Goal: Transaction & Acquisition: Register for event/course

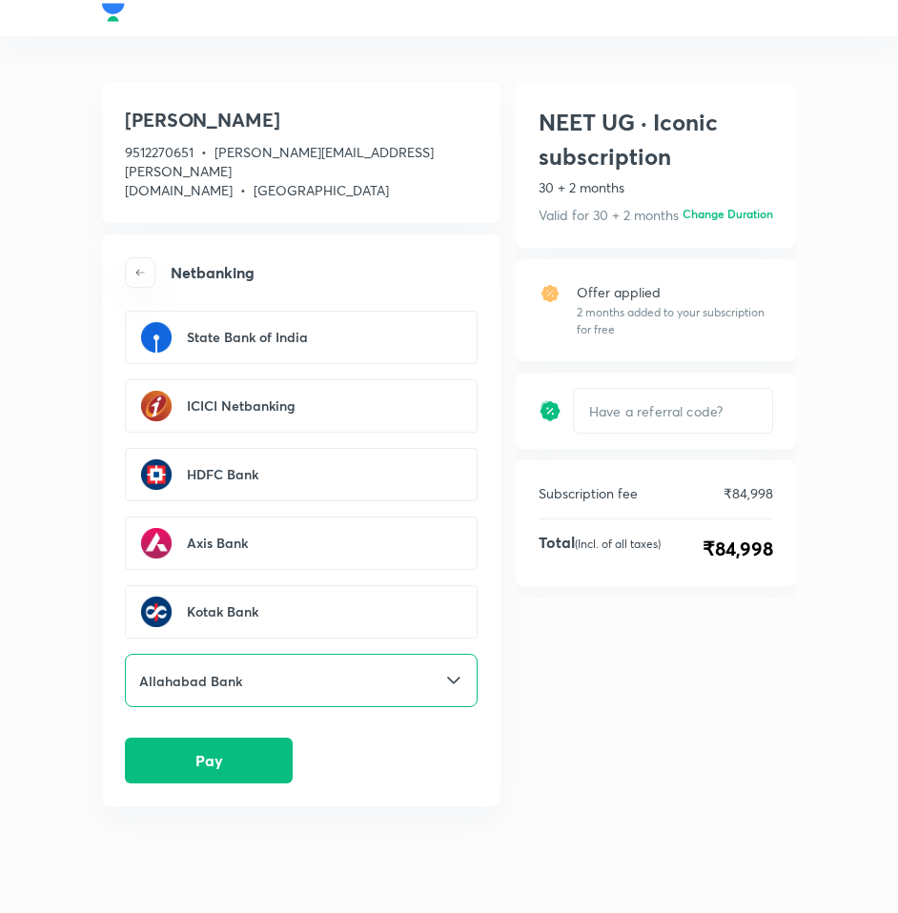
click at [151, 259] on button "button" at bounding box center [140, 272] width 30 height 30
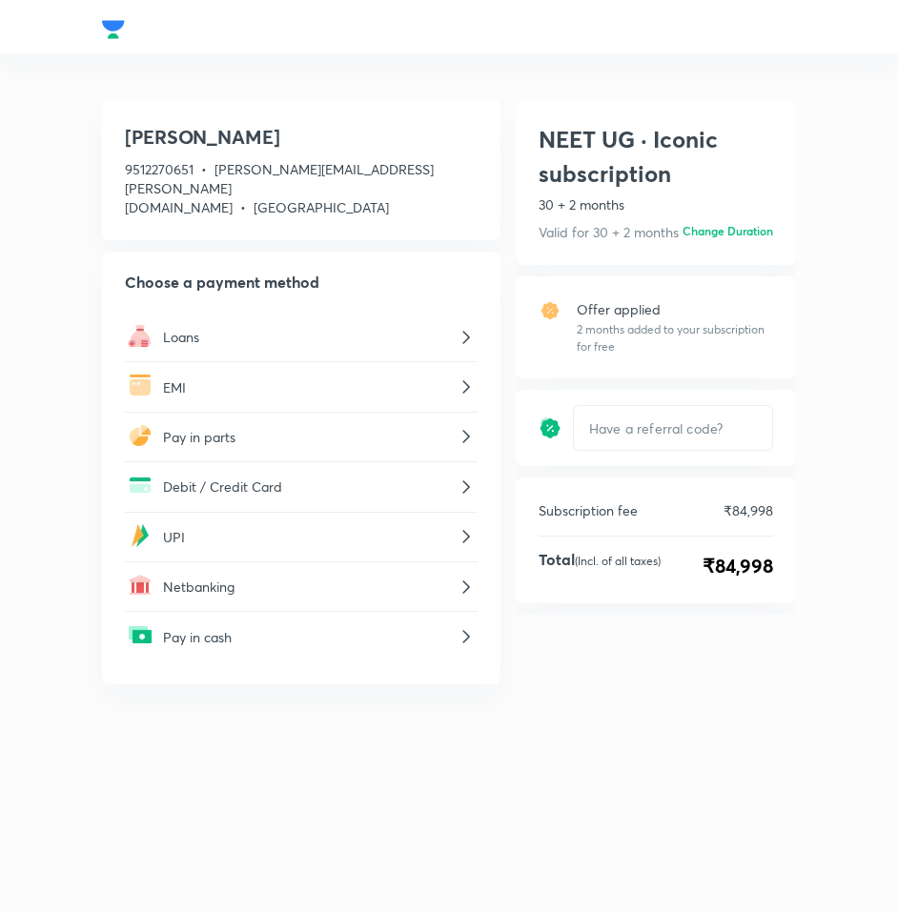
click at [200, 527] on p "UPI" at bounding box center [309, 537] width 292 height 20
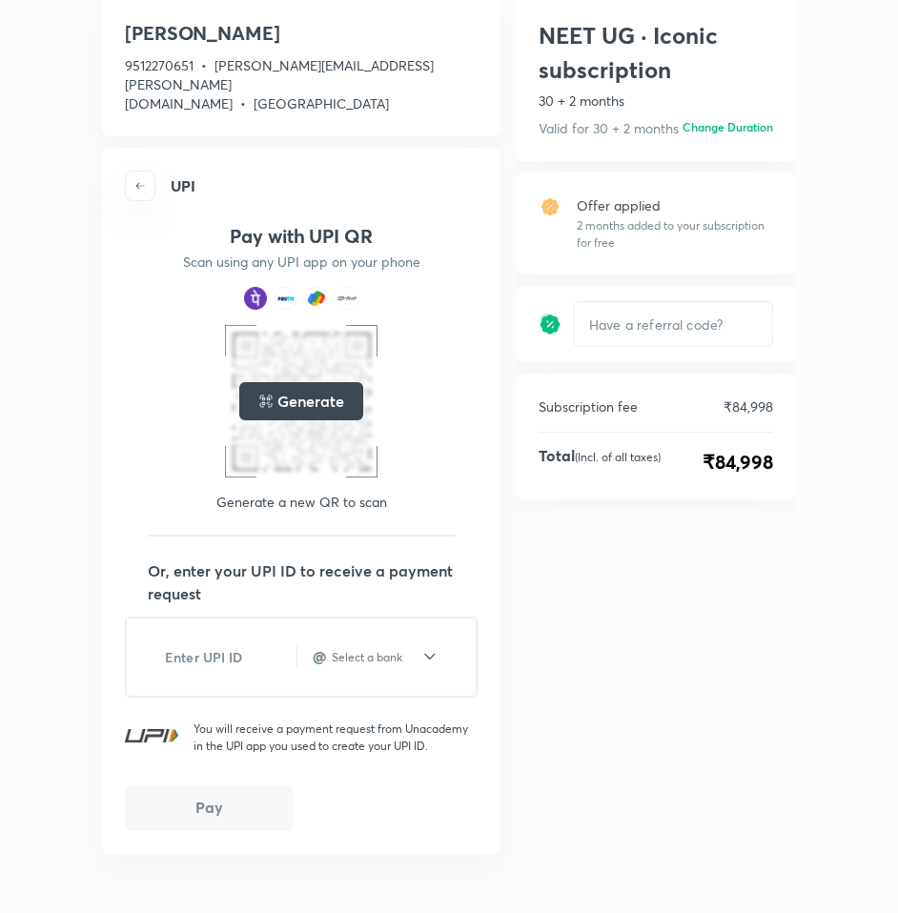
scroll to position [108, 0]
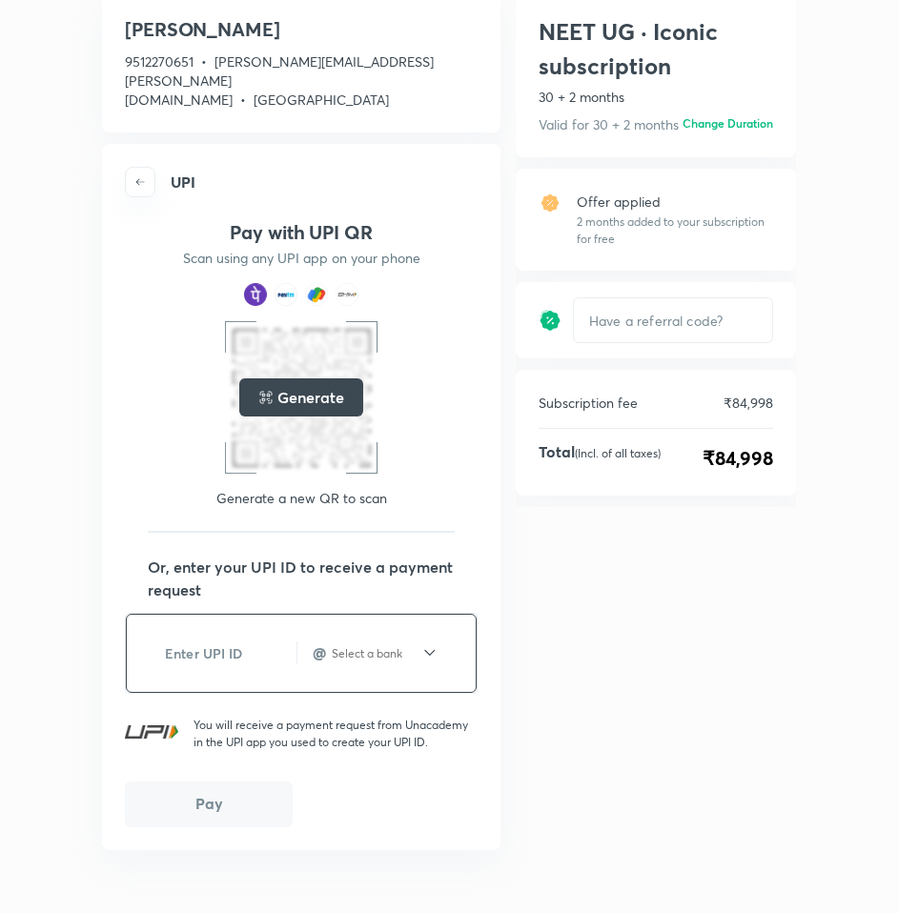
click at [393, 645] on input "text" at bounding box center [375, 653] width 91 height 16
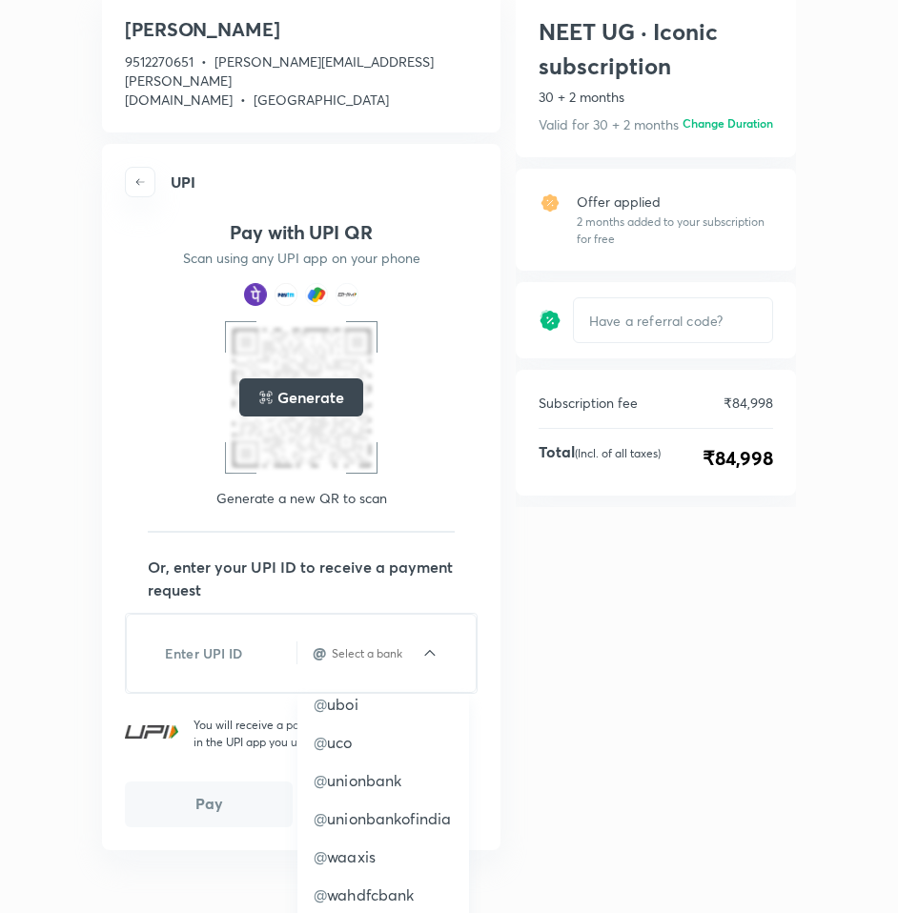
click at [653, 694] on div "NEET UG · Iconic subscription 30 + 2 months Valid for 30 + 2 months Change dura…" at bounding box center [656, 483] width 280 height 985
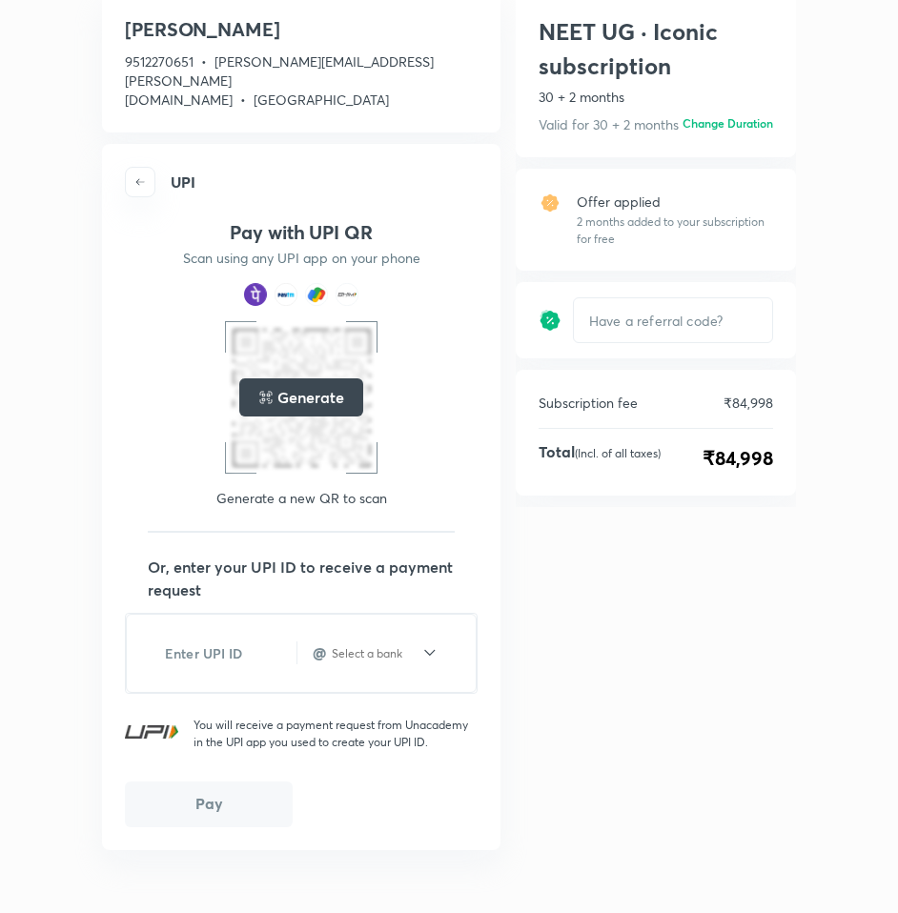
scroll to position [151, 0]
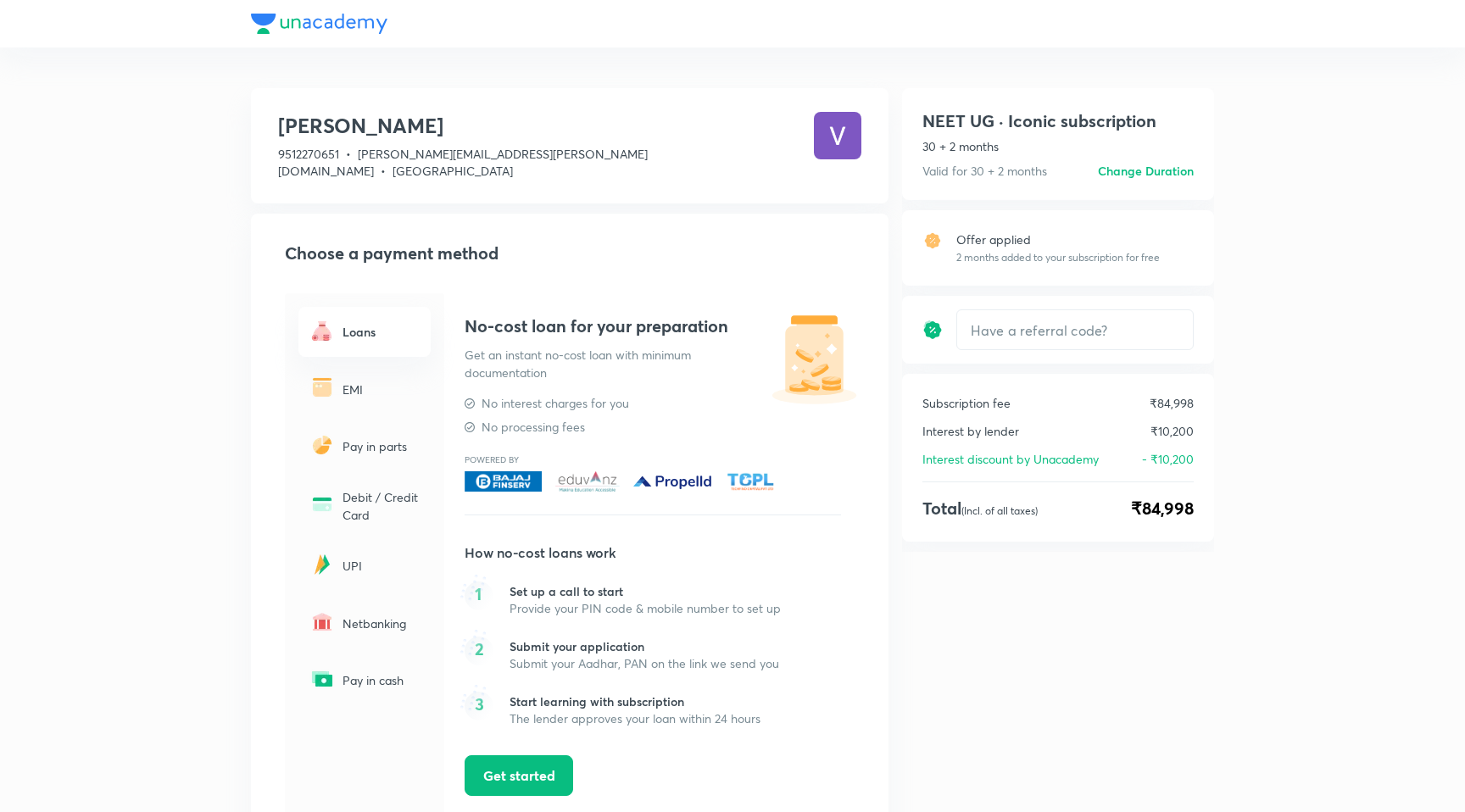
click at [318, 21] on div at bounding box center [732, 23] width 963 height 47
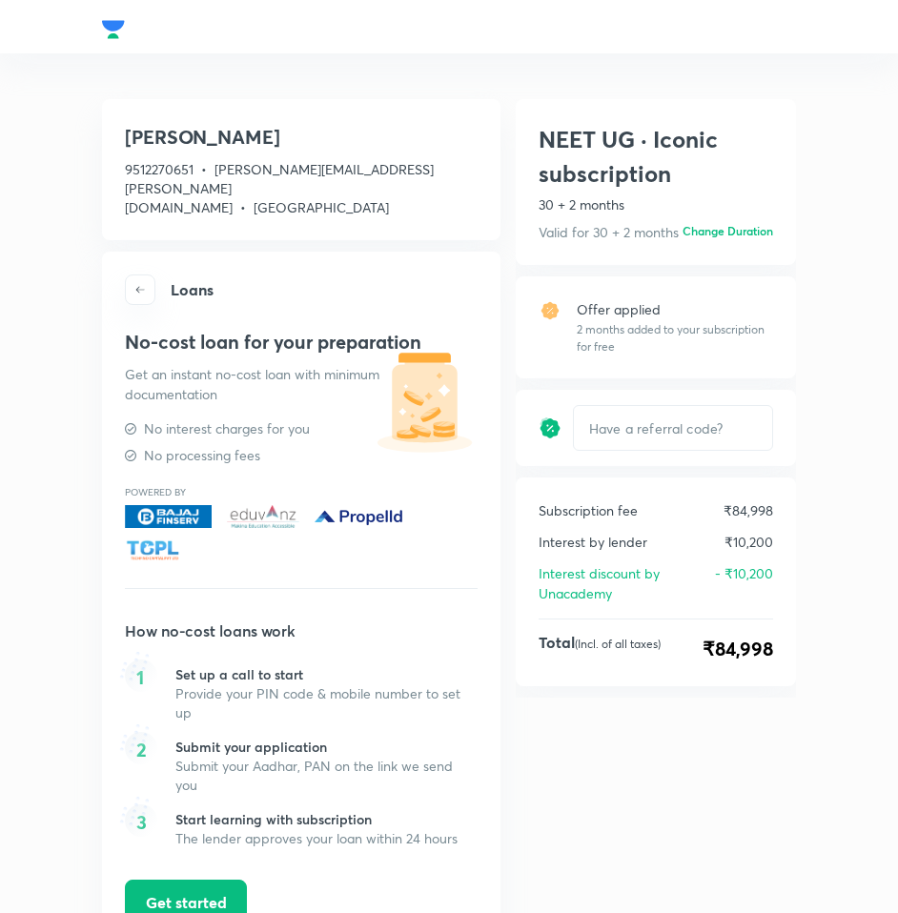
click at [150, 274] on button "button" at bounding box center [140, 289] width 30 height 30
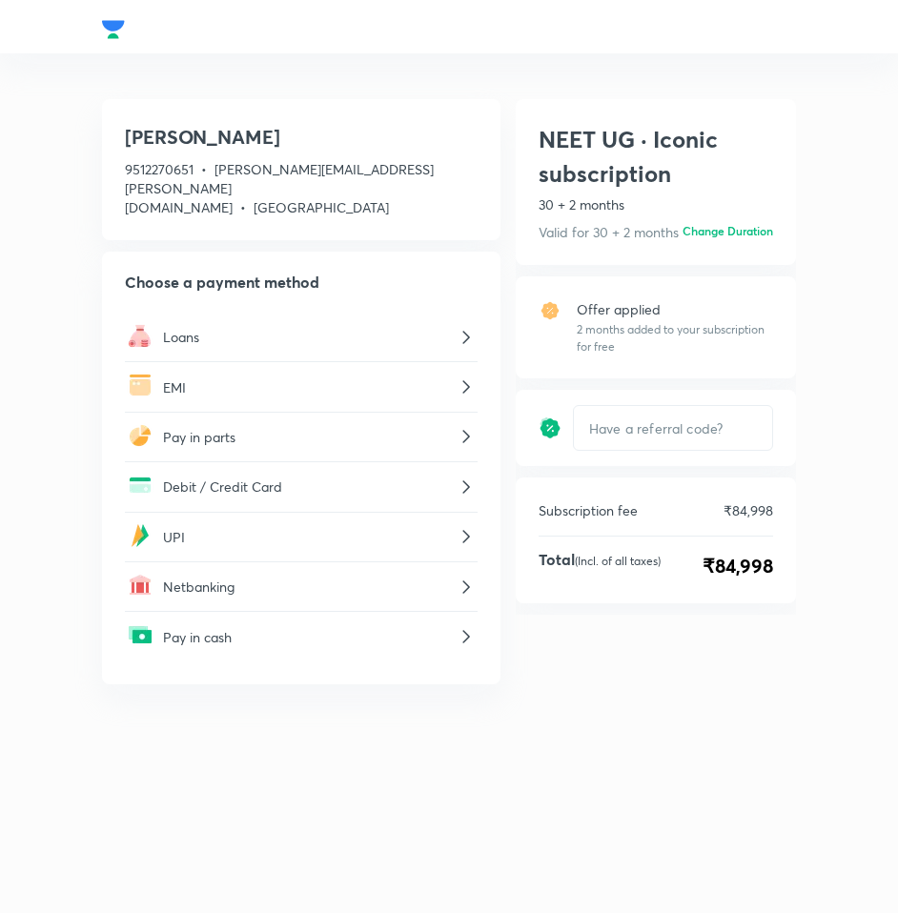
click at [117, 28] on div at bounding box center [449, 26] width 732 height 53
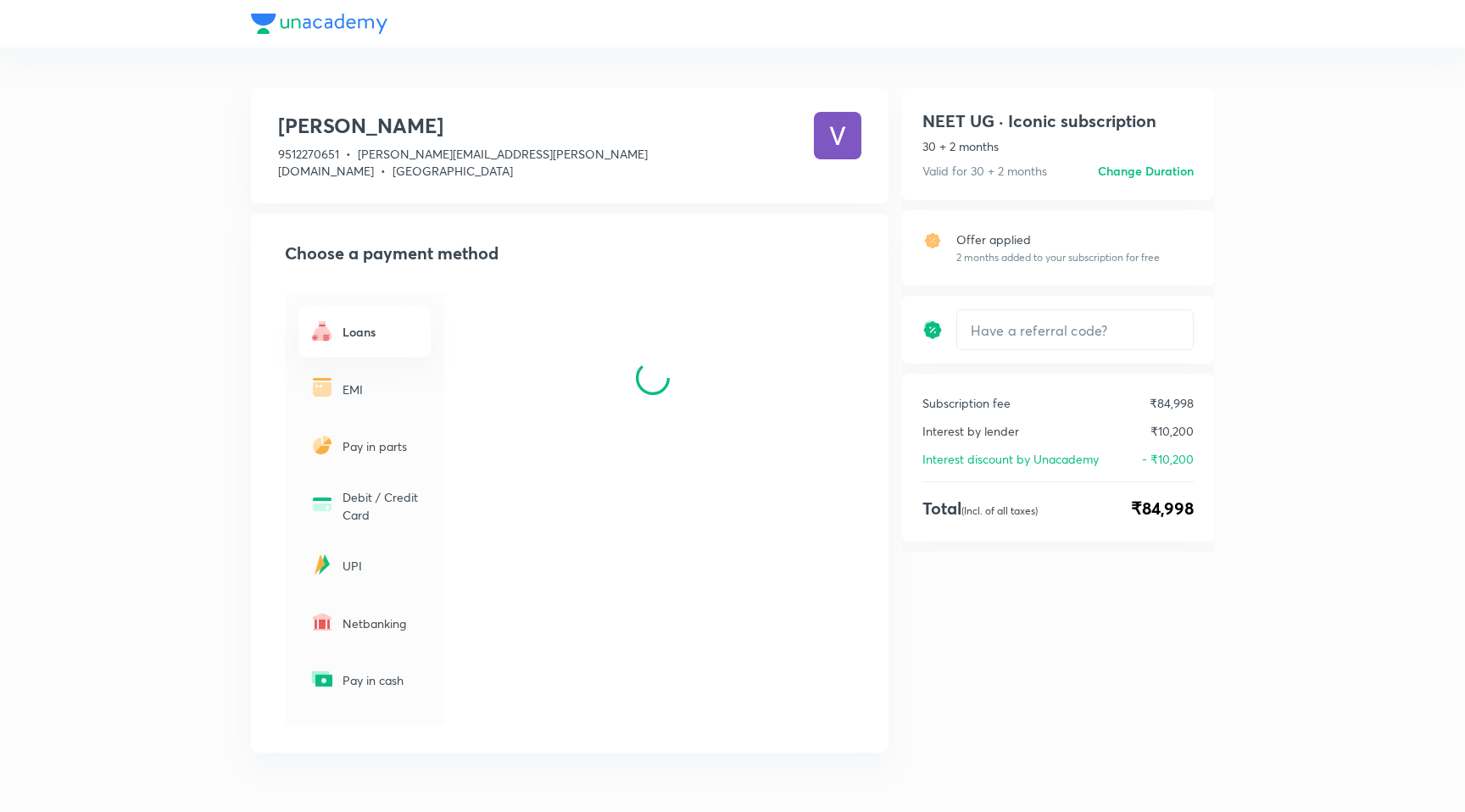
click at [350, 24] on div at bounding box center [732, 23] width 963 height 47
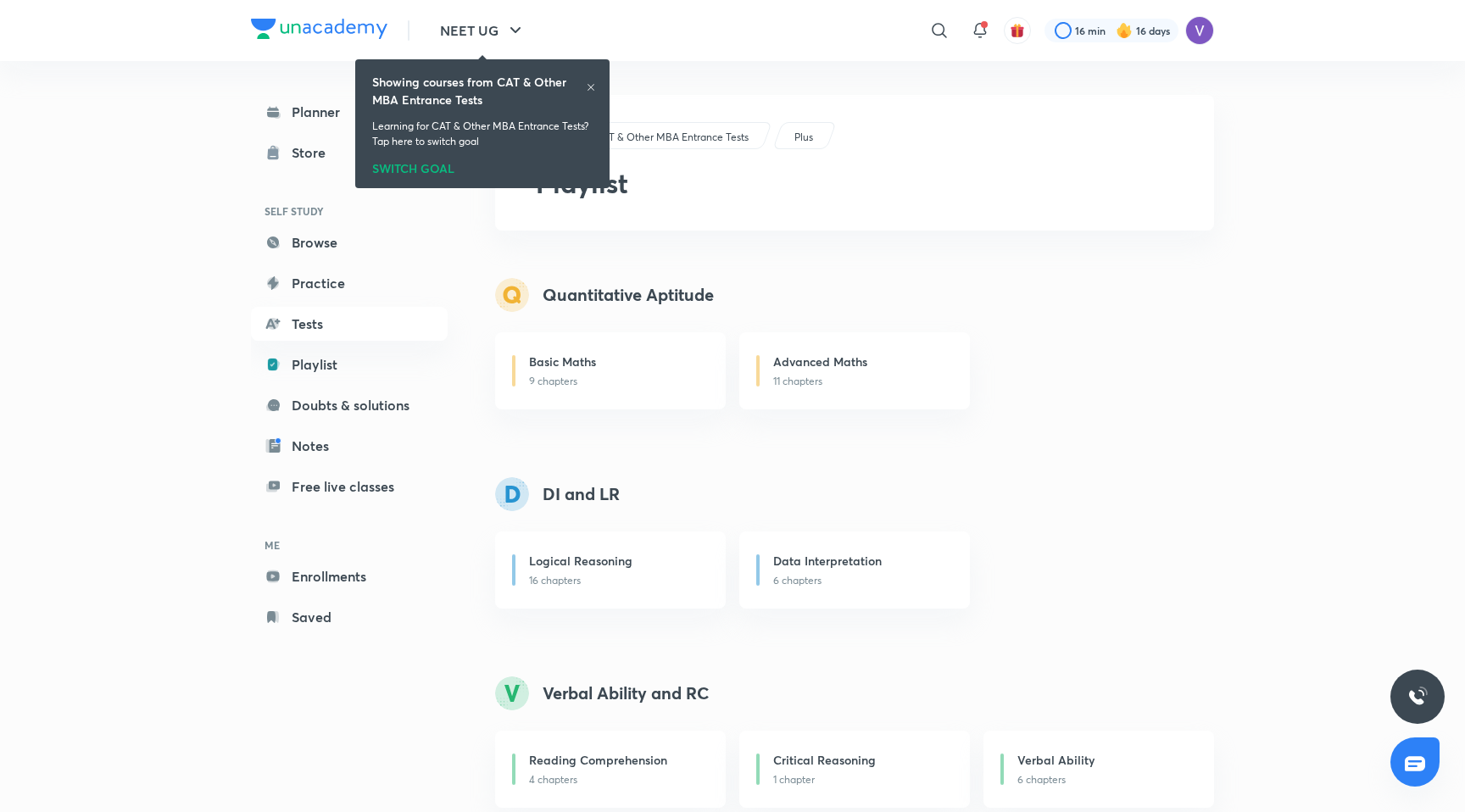
click at [587, 88] on icon at bounding box center [591, 86] width 10 height 10
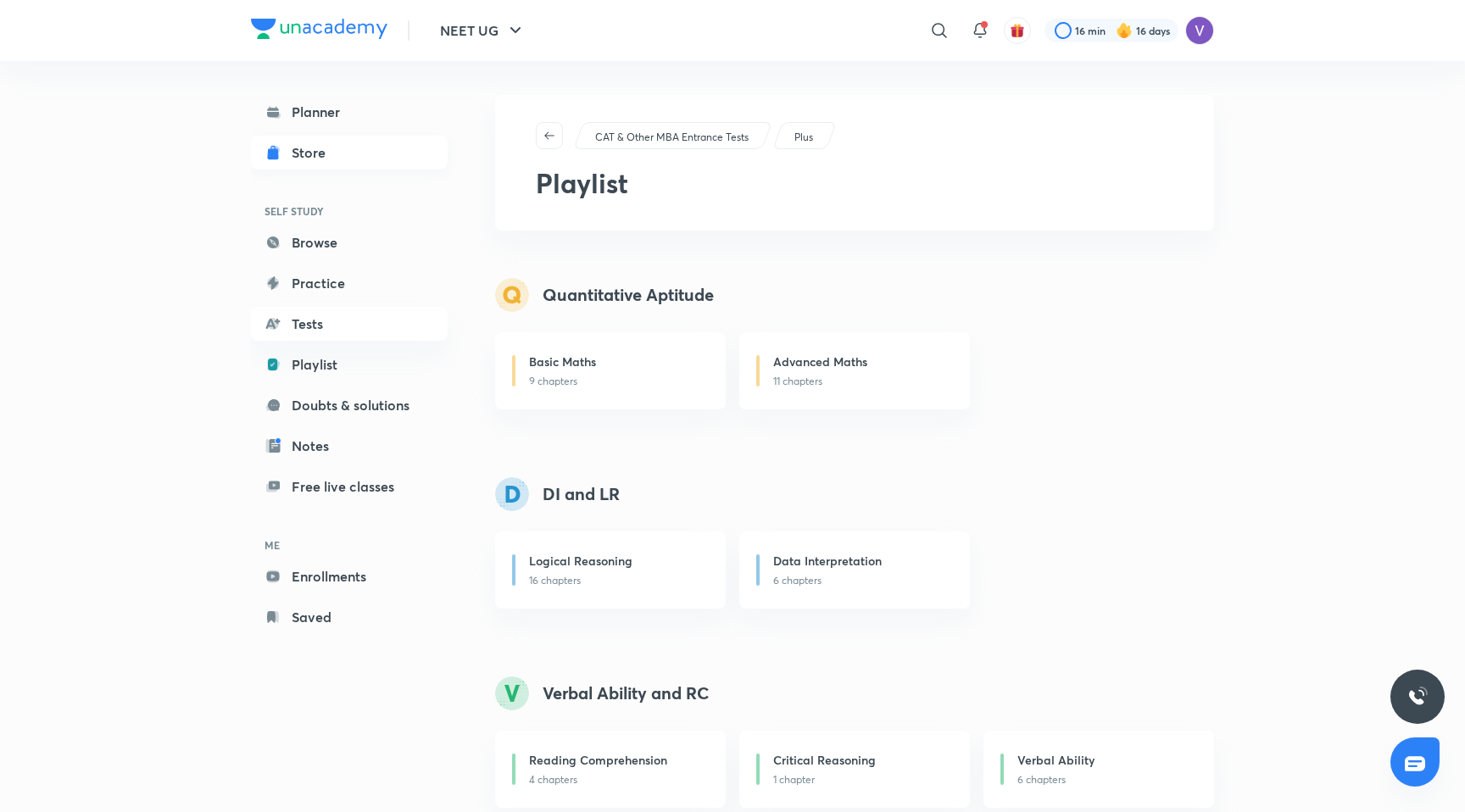
click at [282, 155] on link "Store" at bounding box center [349, 152] width 197 height 34
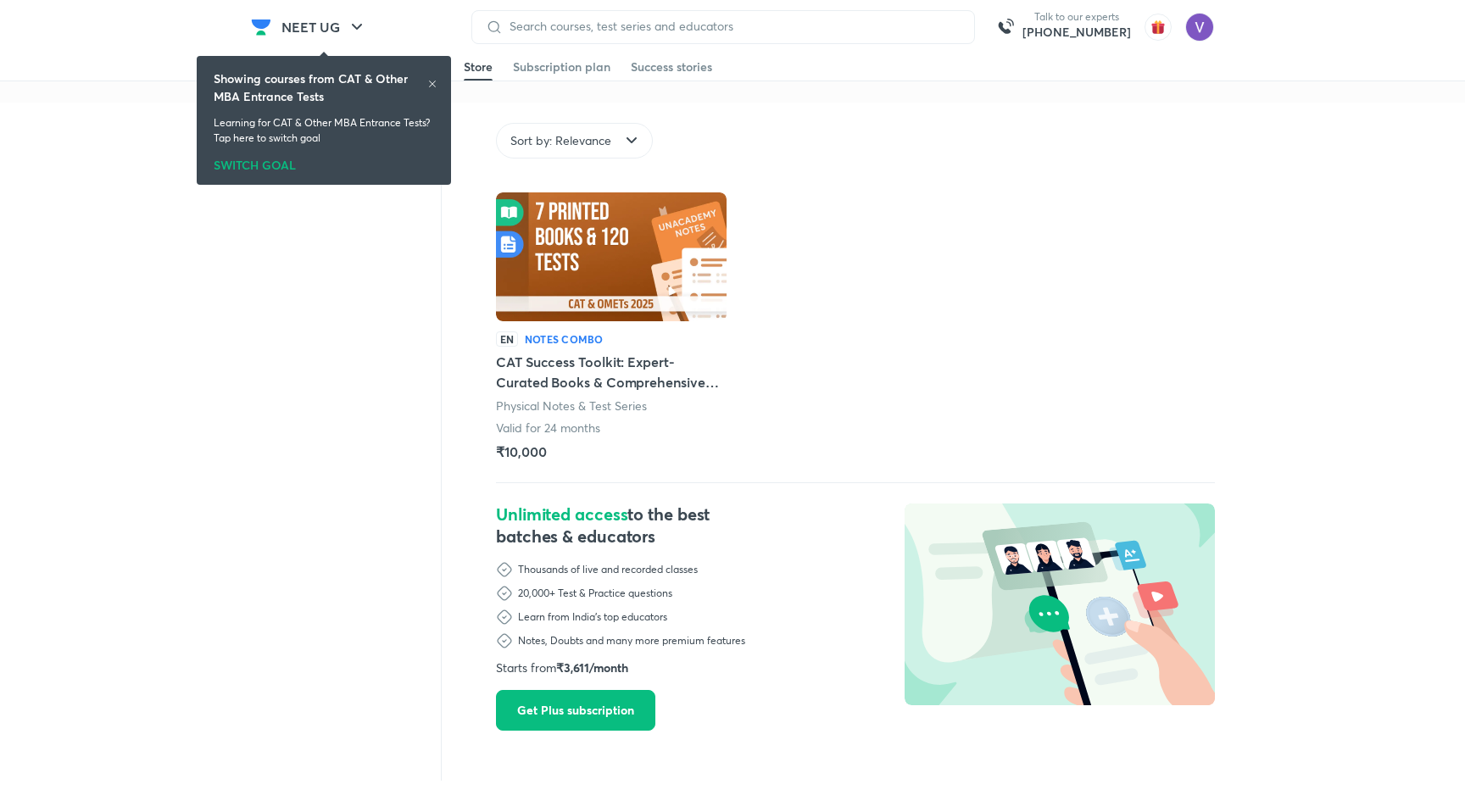
click at [434, 81] on icon at bounding box center [431, 84] width 10 height 10
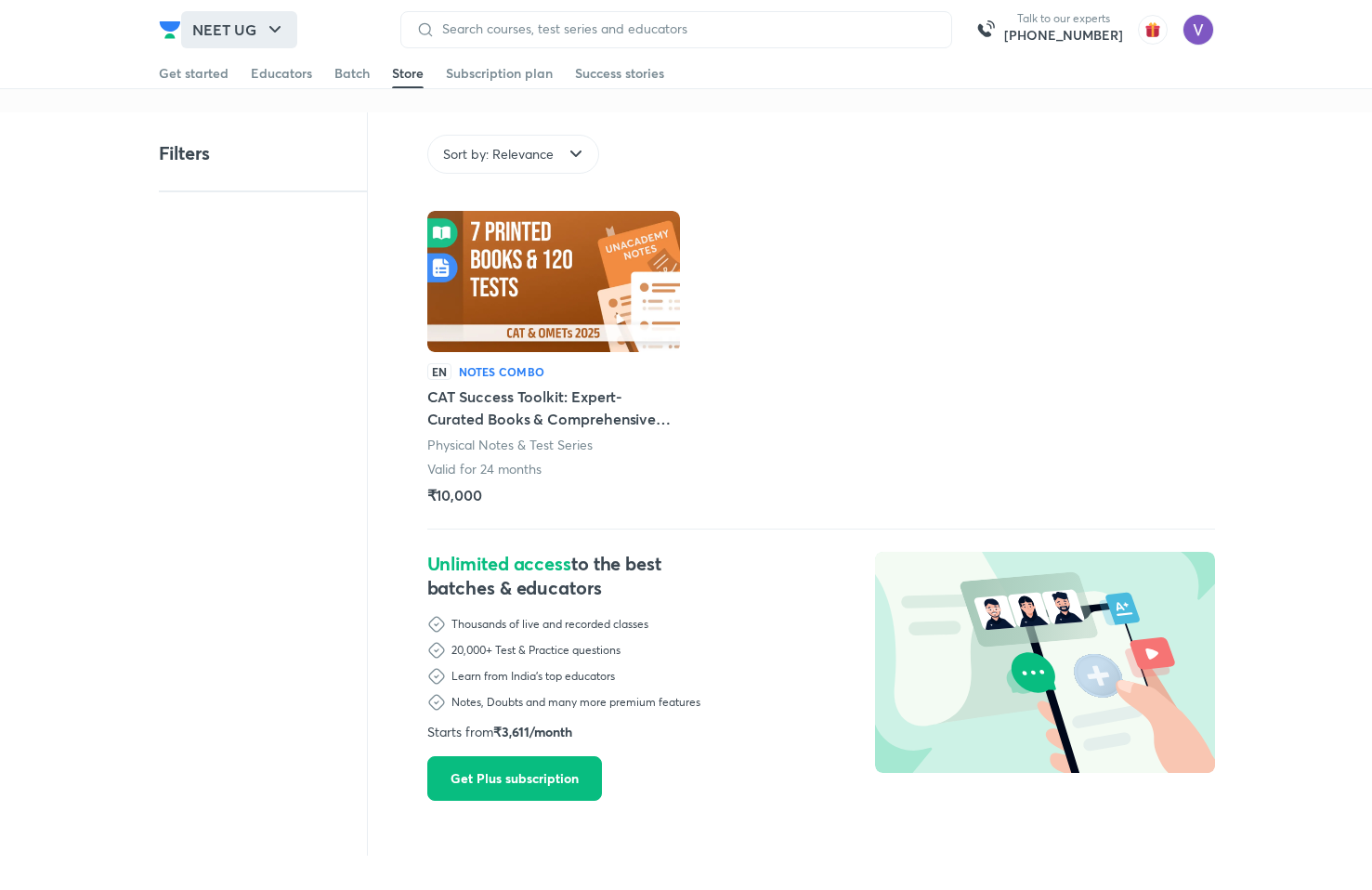
click at [257, 39] on button "NEET UG" at bounding box center [239, 29] width 116 height 37
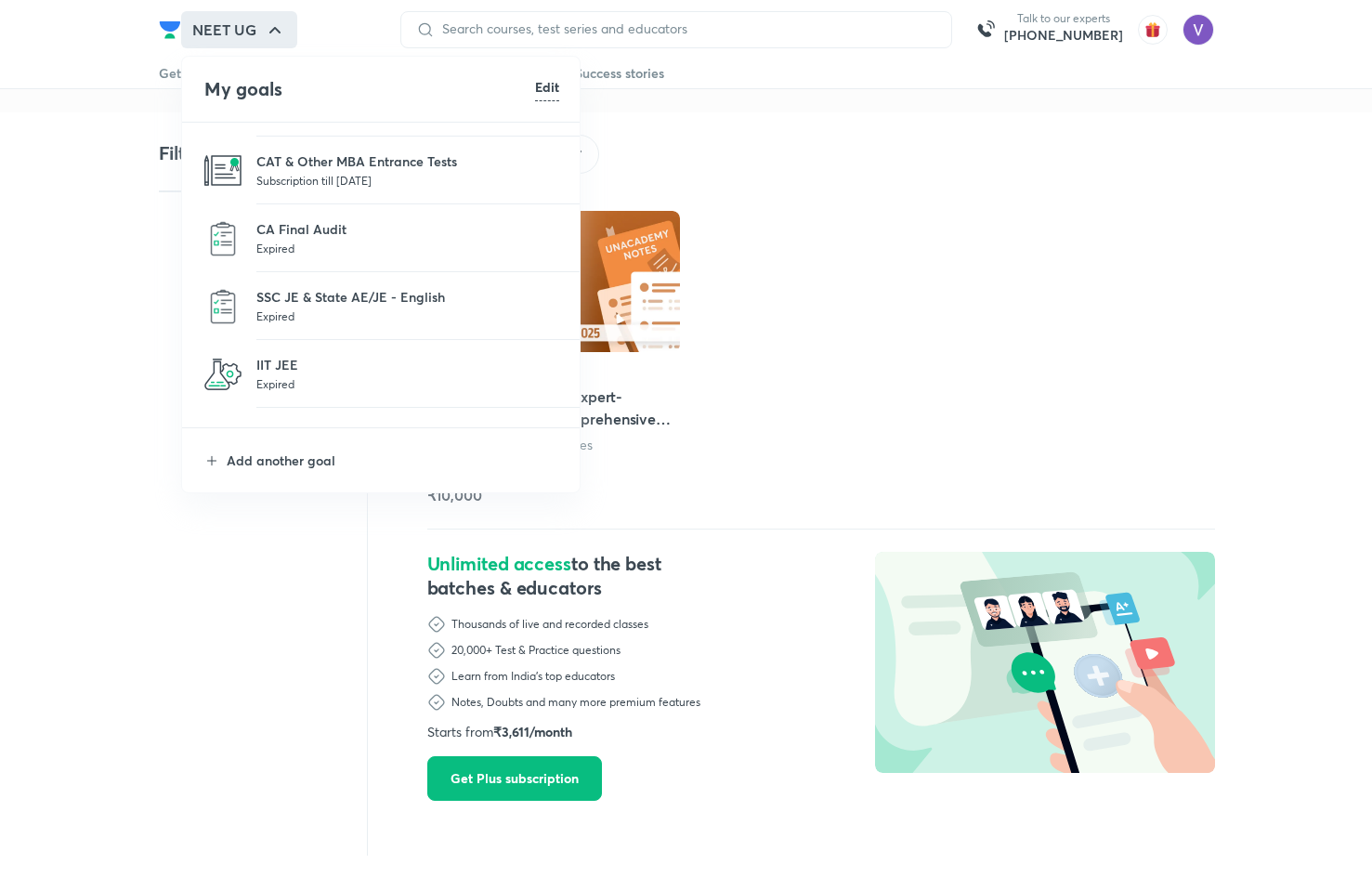
scroll to position [57, 0]
click at [281, 360] on p "IIT JEE" at bounding box center [407, 363] width 303 height 19
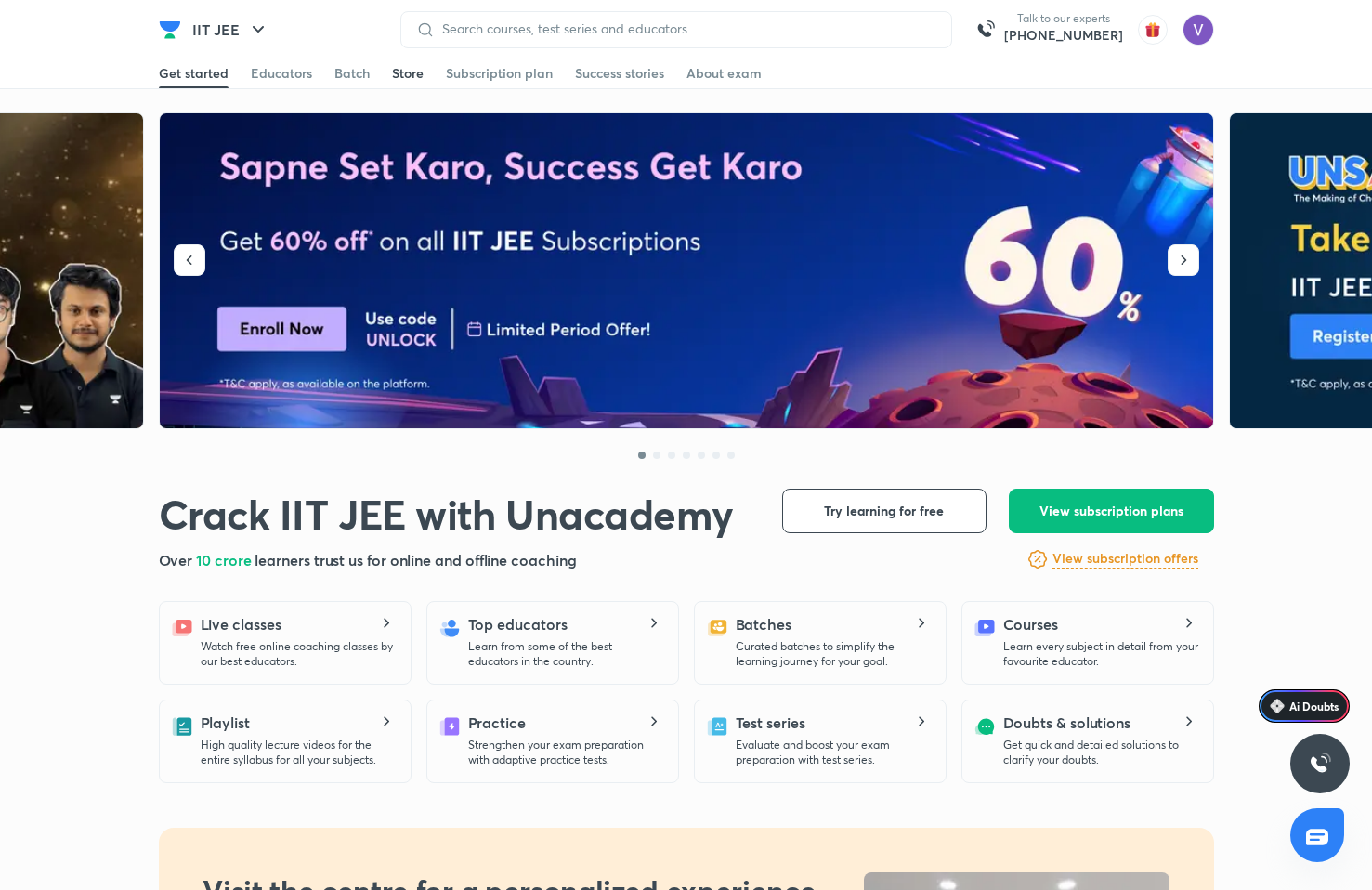
click at [407, 70] on div "Store" at bounding box center [407, 73] width 31 height 19
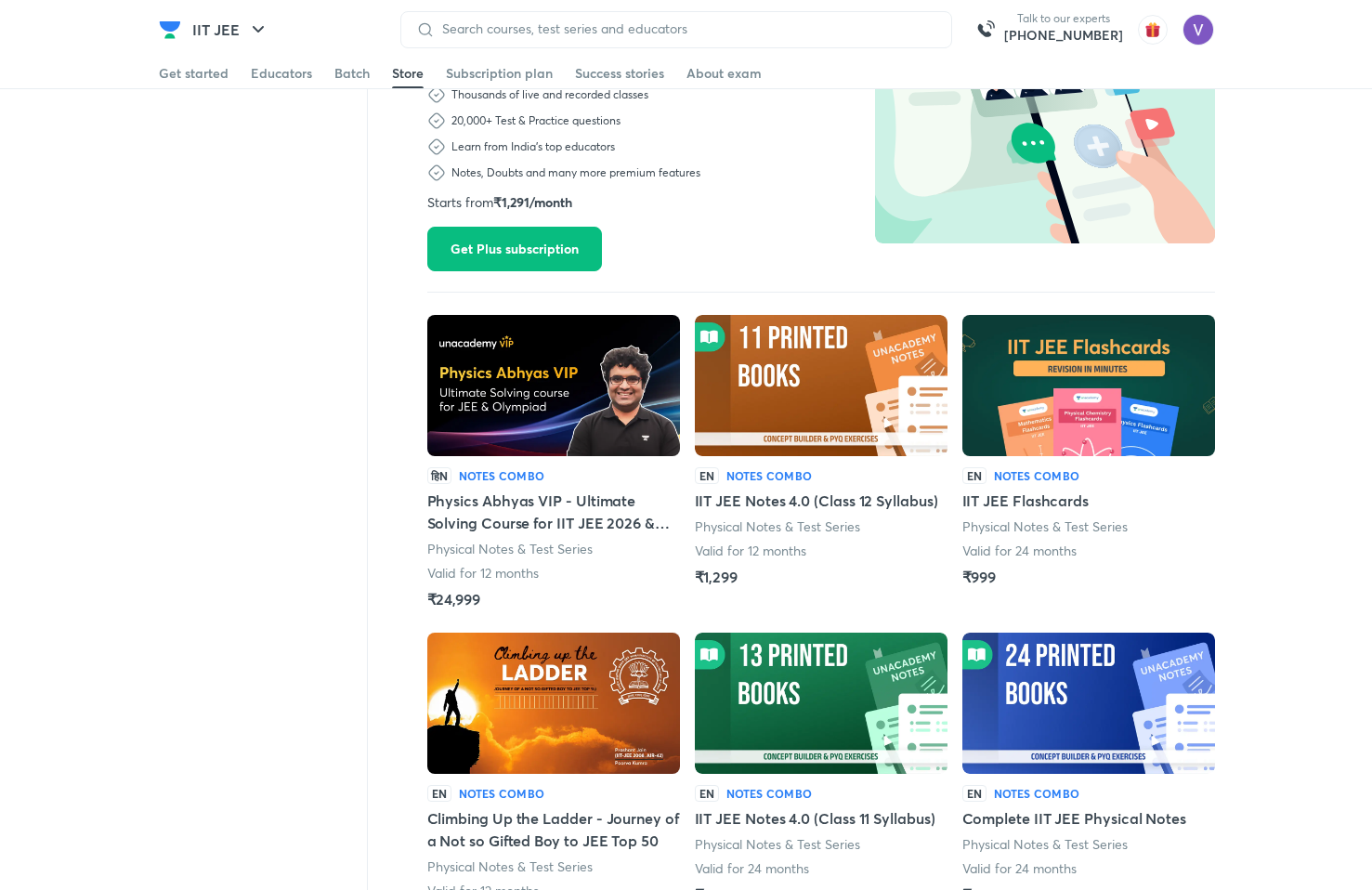
scroll to position [1486, 0]
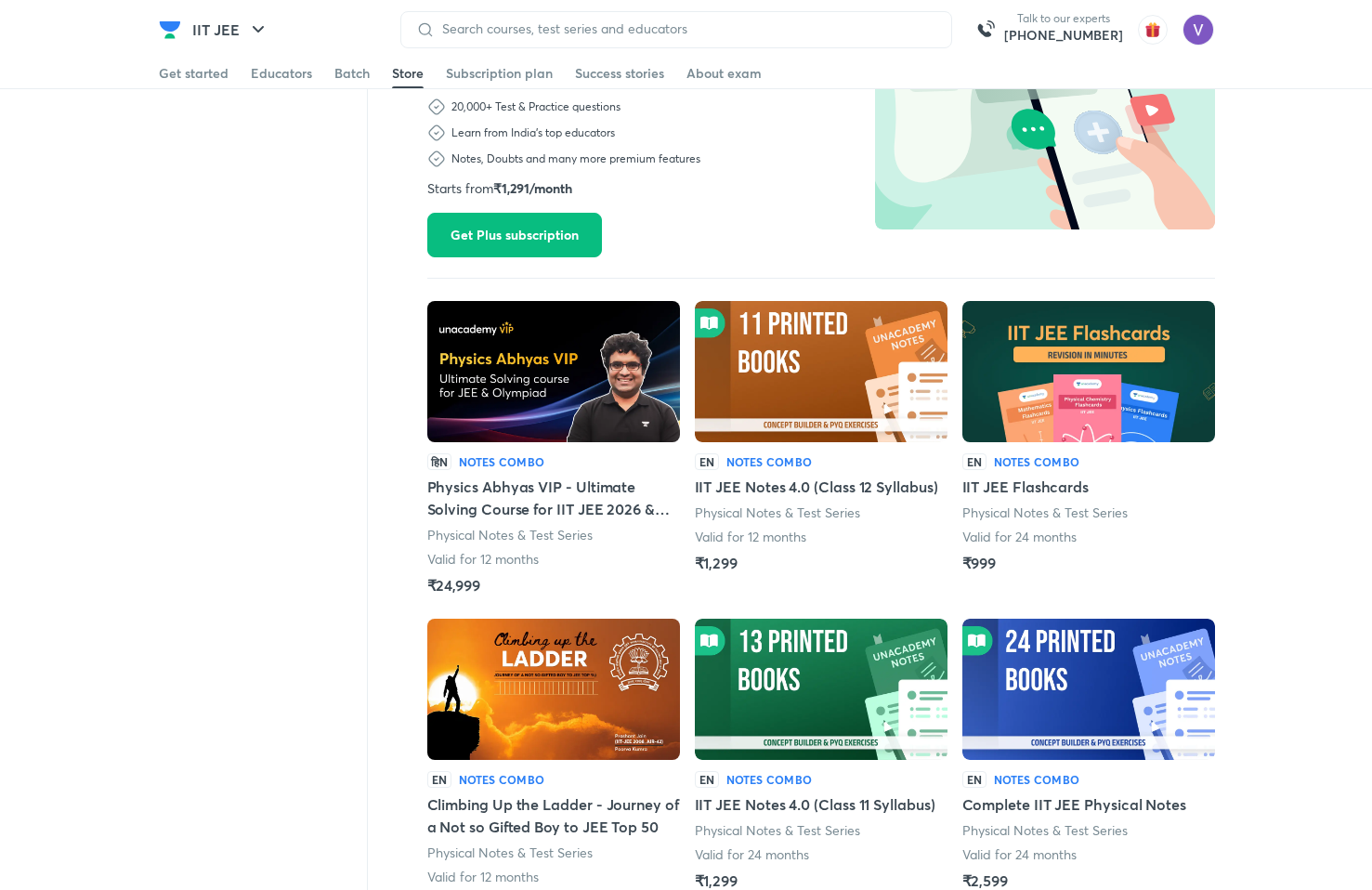
click at [819, 368] on img at bounding box center [820, 371] width 252 height 141
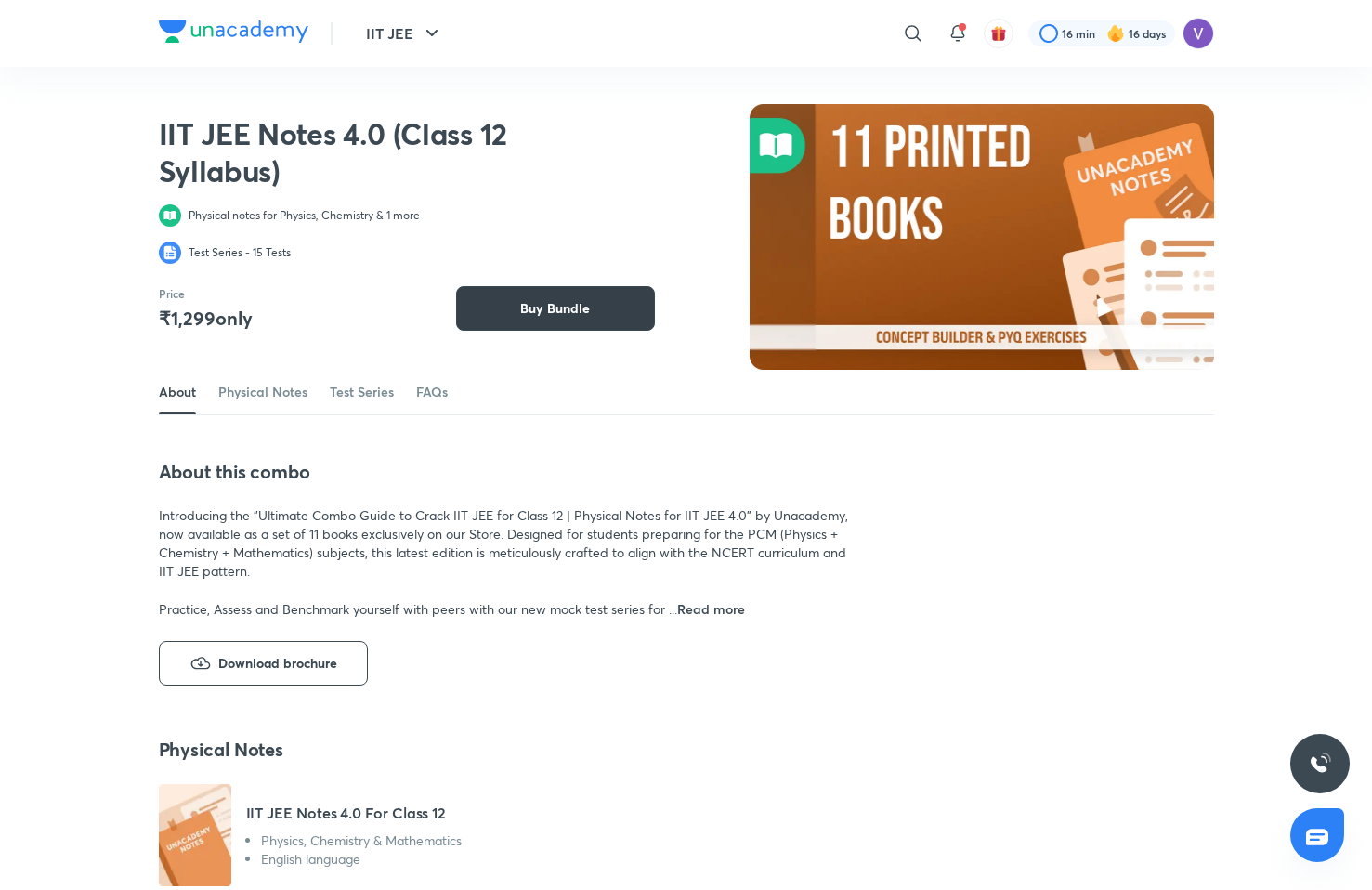
click at [608, 306] on button "Buy Bundle" at bounding box center [555, 309] width 199 height 45
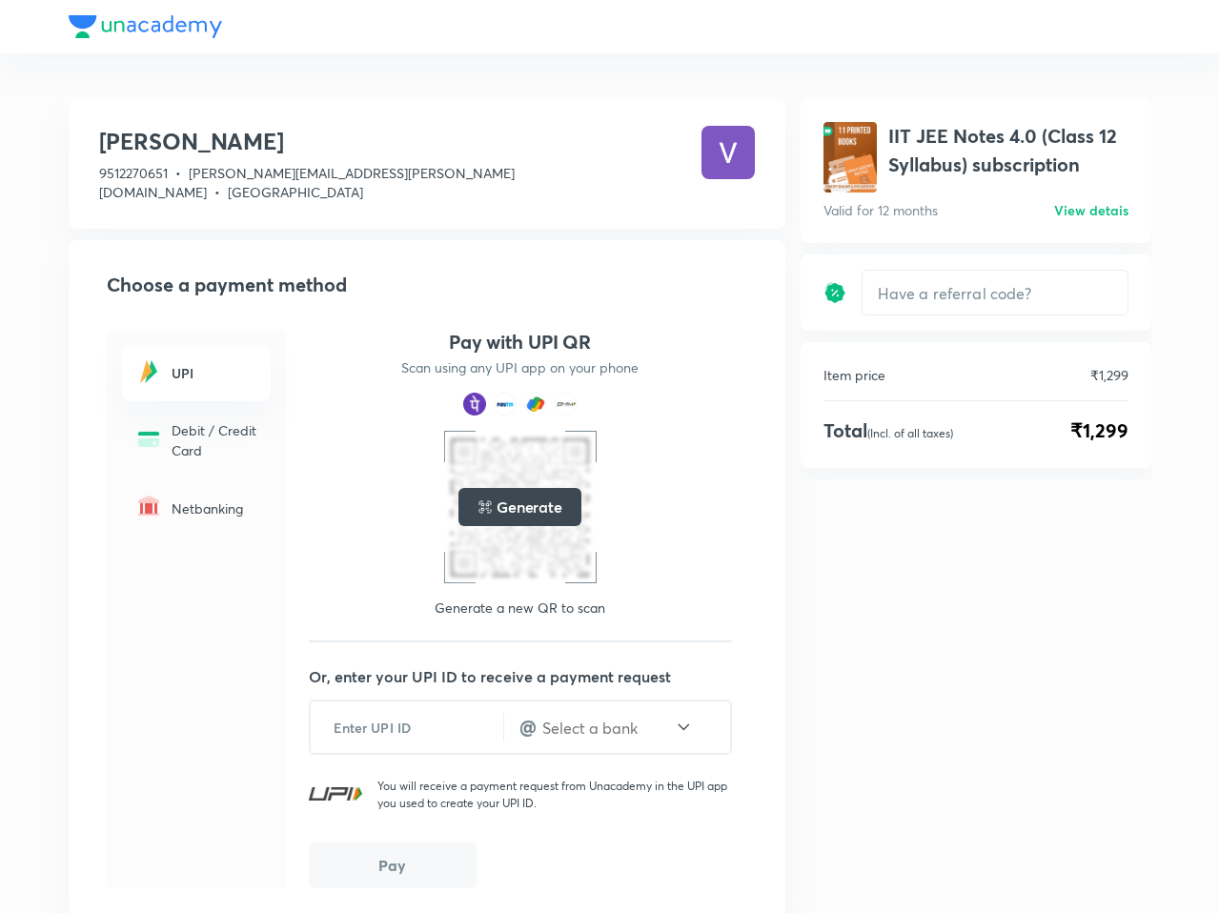
click at [183, 420] on p "Debit / Credit Card" at bounding box center [216, 440] width 88 height 40
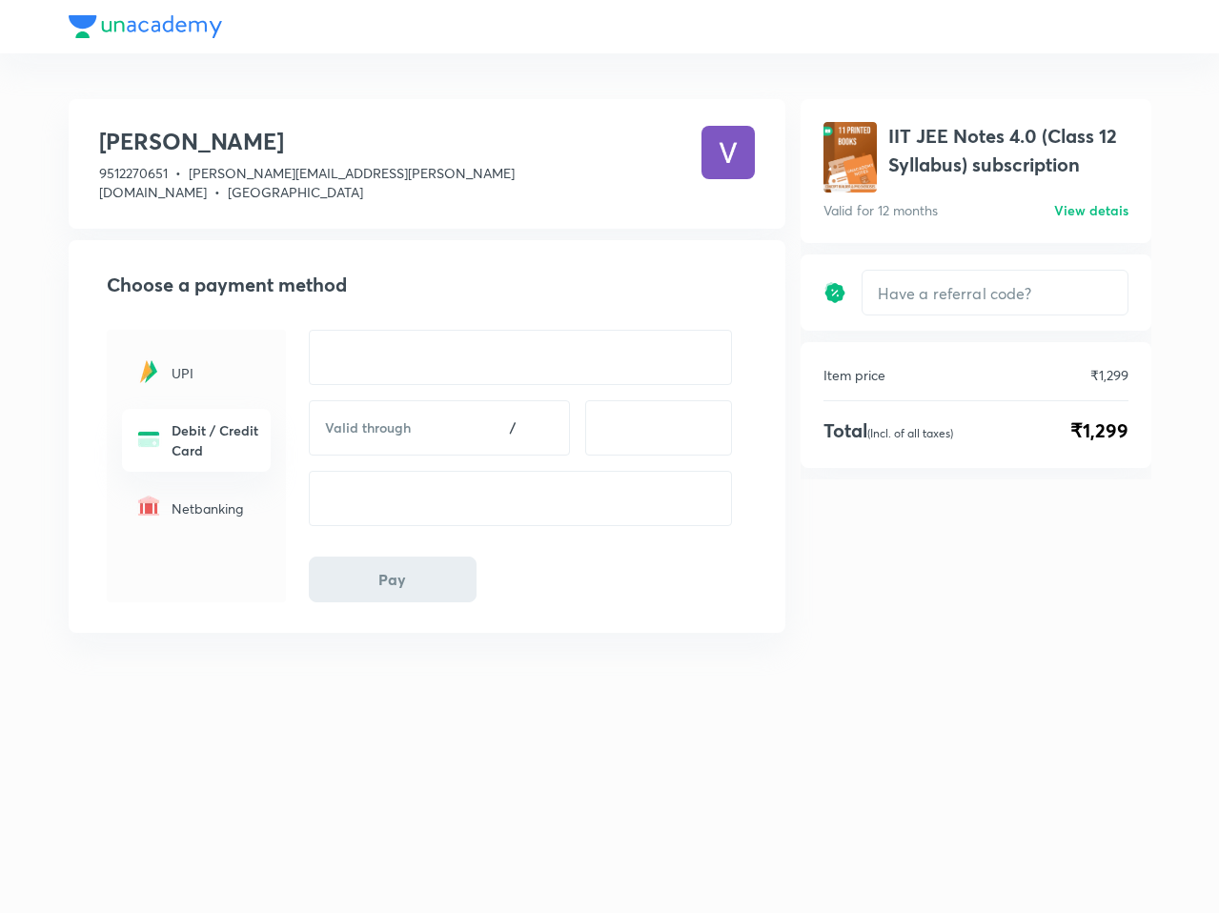
click at [216, 498] on p "Netbanking" at bounding box center [216, 508] width 88 height 20
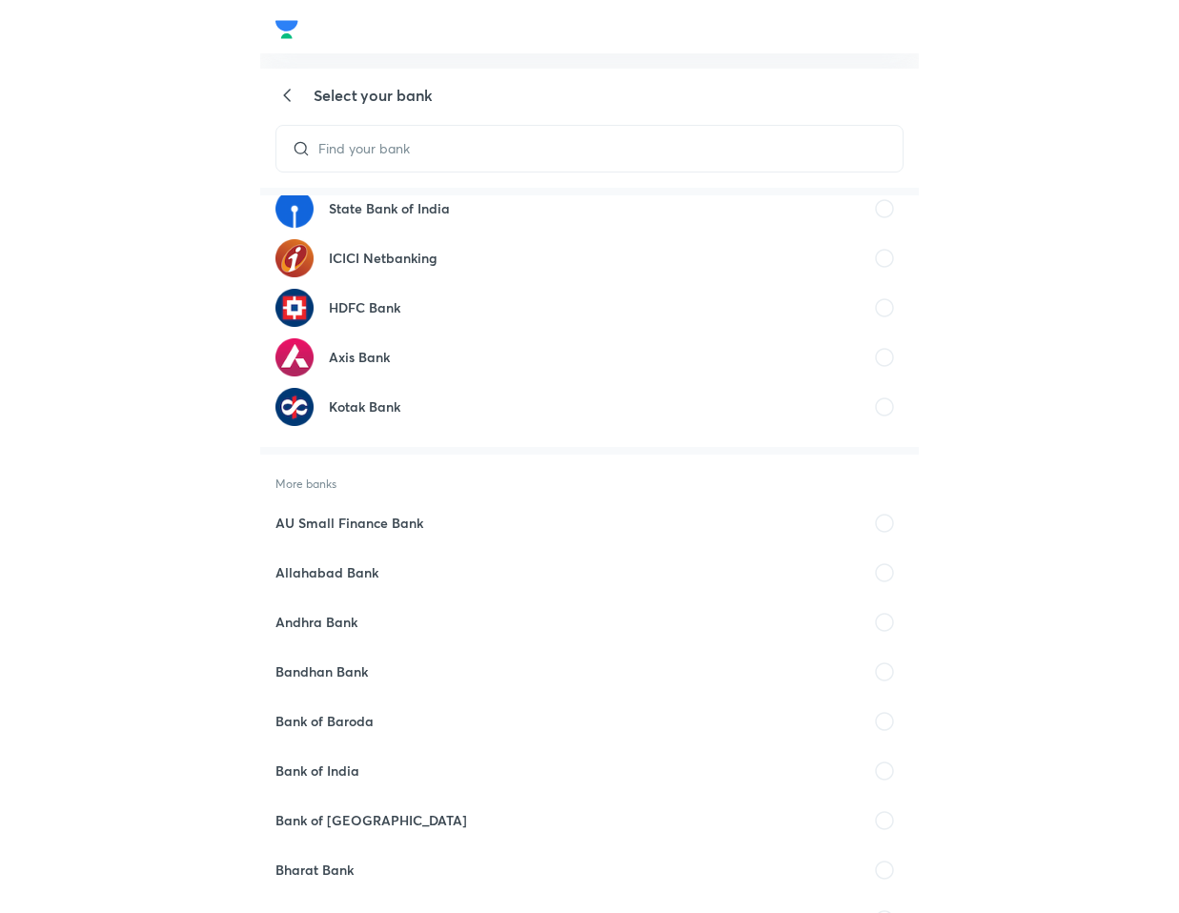
scroll to position [60, 0]
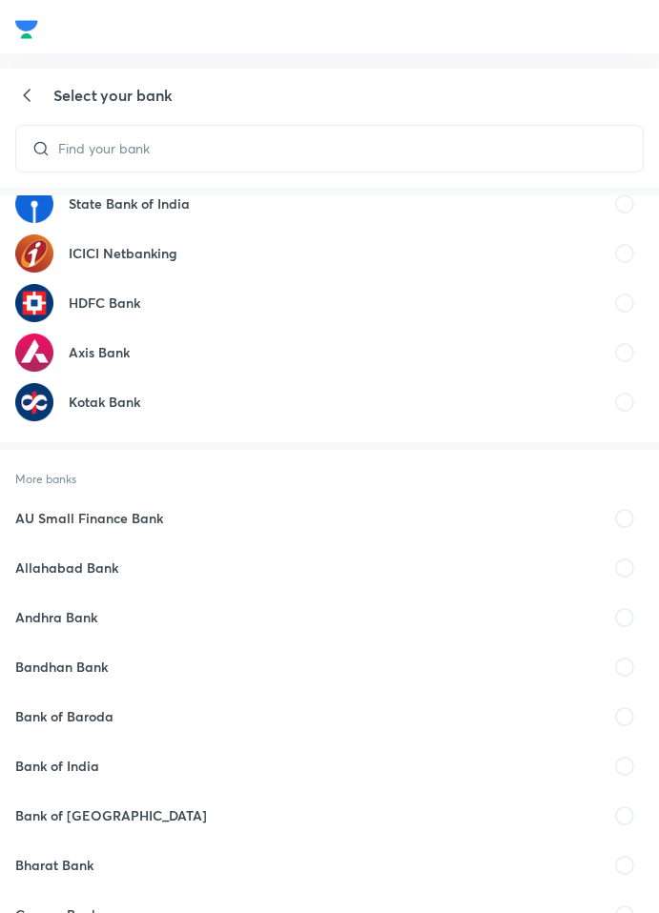
click at [63, 616] on div "Andhra Bank" at bounding box center [56, 617] width 82 height 15
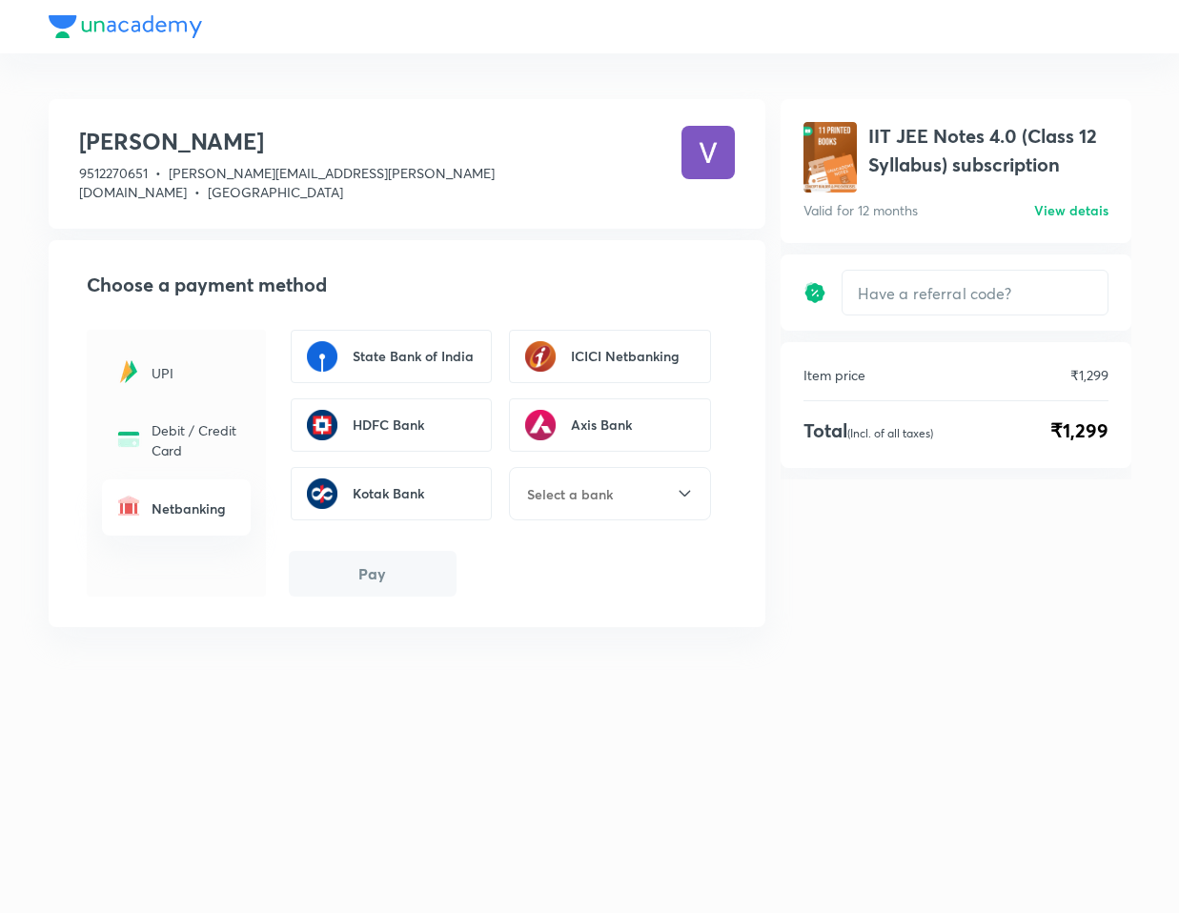
click at [568, 486] on div "State Bank of India Temporarily unavailable ICICI Netbanking Temporarily unavai…" at bounding box center [610, 493] width 202 height 53
click at [642, 467] on div "State Bank of India Temporarily unavailable ICICI Netbanking Temporarily unavai…" at bounding box center [610, 493] width 202 height 53
click at [687, 482] on icon at bounding box center [685, 493] width 20 height 23
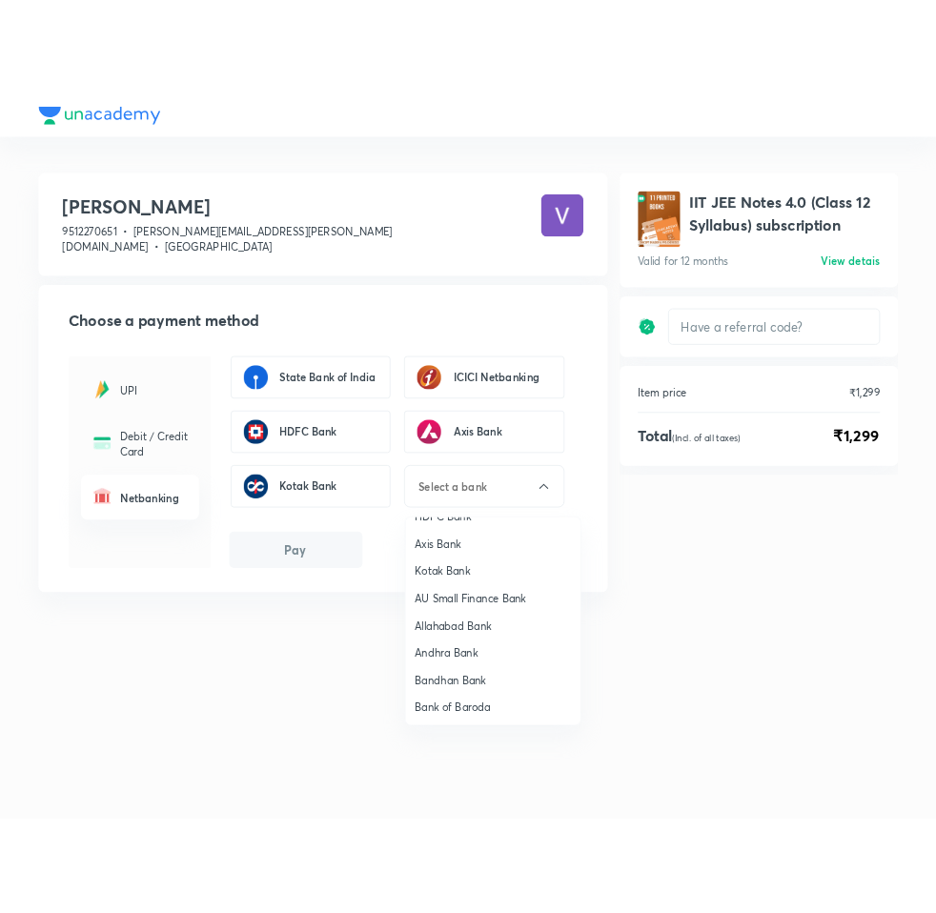
scroll to position [140, 0]
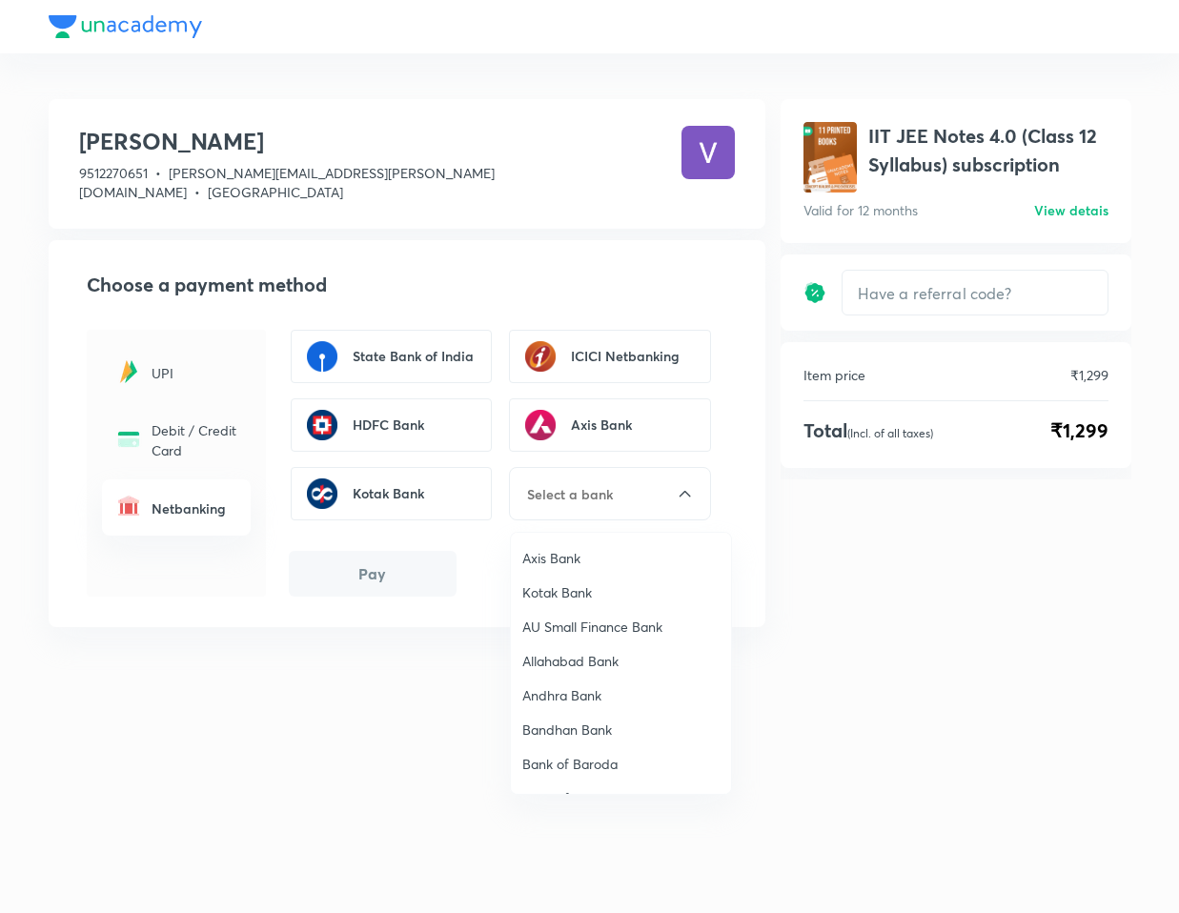
click at [569, 686] on p "Andhra Bank" at bounding box center [620, 695] width 197 height 19
type input "Andhra Bank"
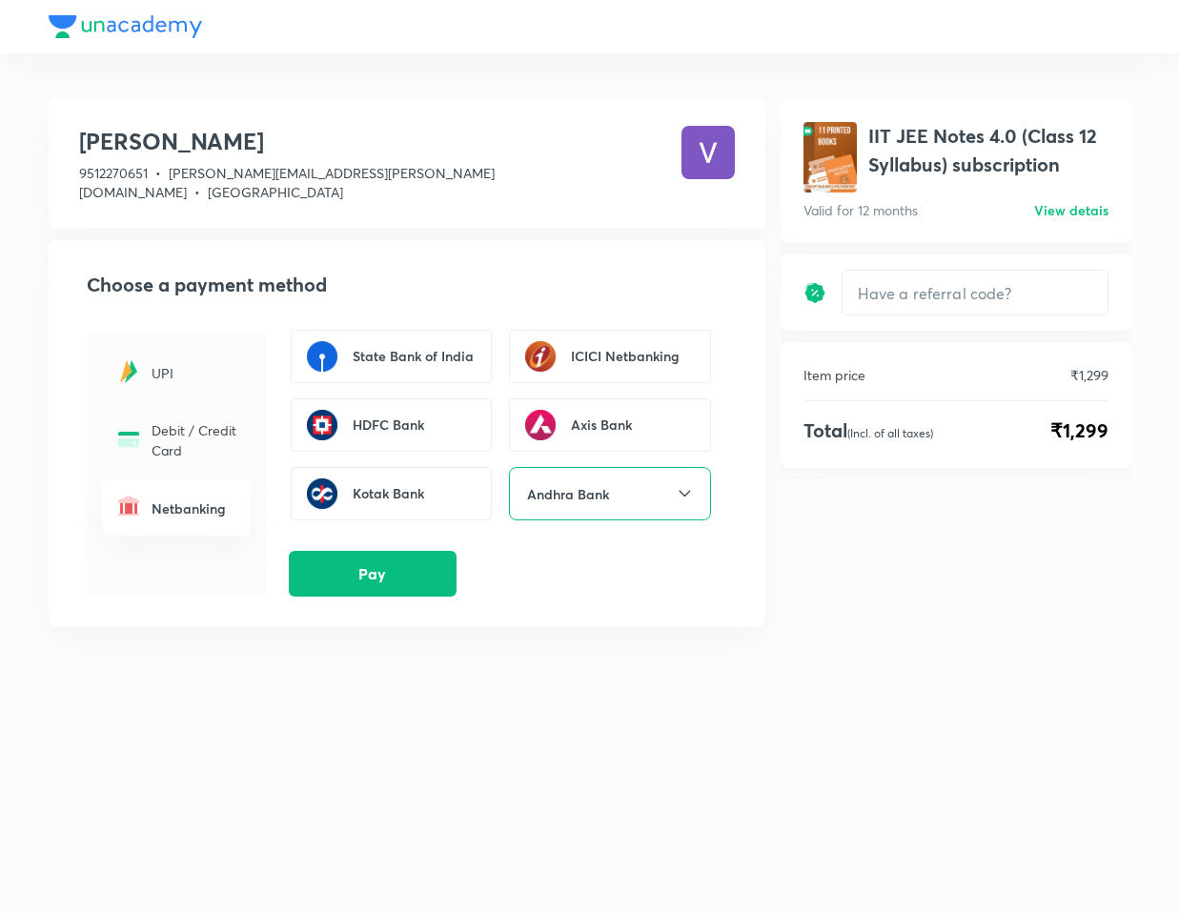
click at [621, 731] on div "Vatsal Kanodia 9512270651 • kanodia.vatsal@unacademy.com • Gujarat Choose a pay…" at bounding box center [590, 502] width 1083 height 822
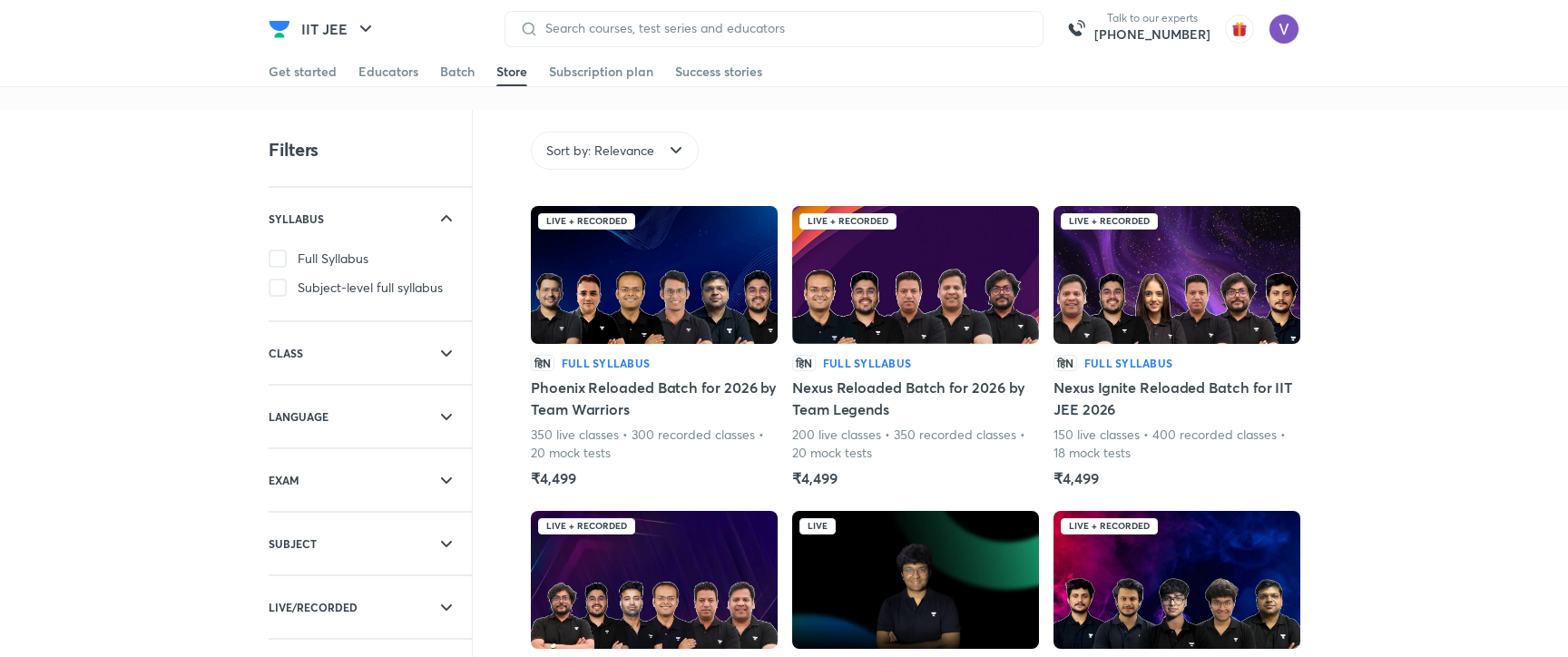
click at [636, 385] on h5 "Phoenix Reloaded Batch for 2026 by Team Warriors" at bounding box center [654, 399] width 247 height 44
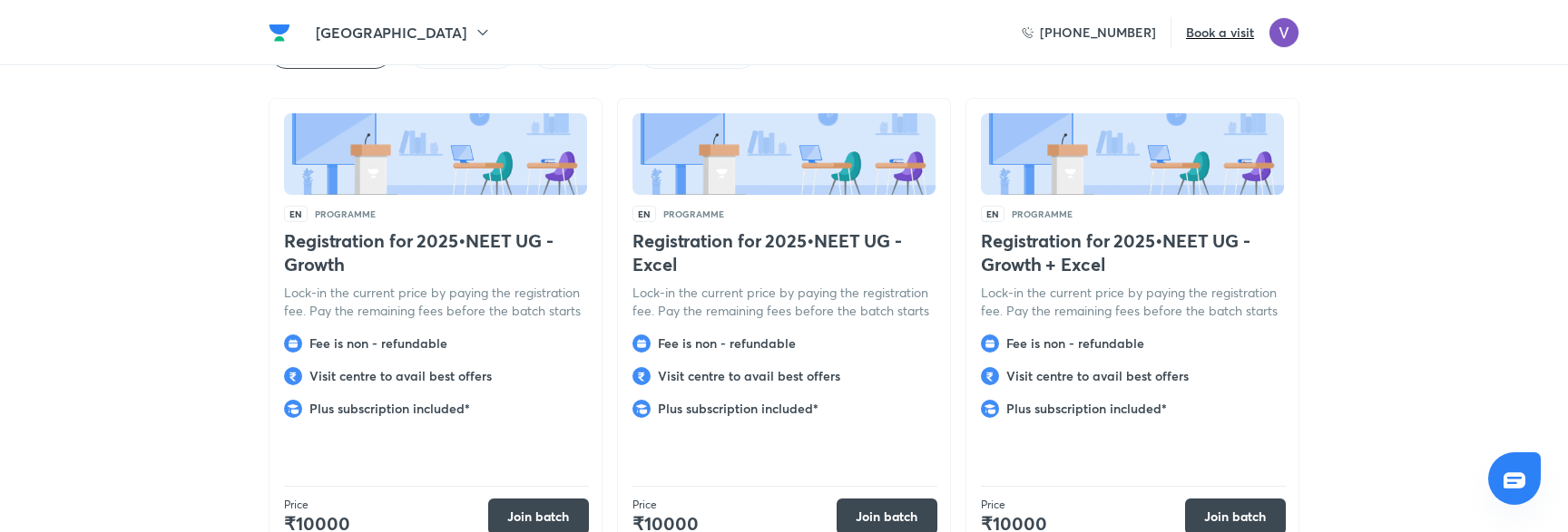
scroll to position [4977, 0]
click at [526, 495] on button "Join batch" at bounding box center [539, 513] width 101 height 36
